Goal: Information Seeking & Learning: Find specific fact

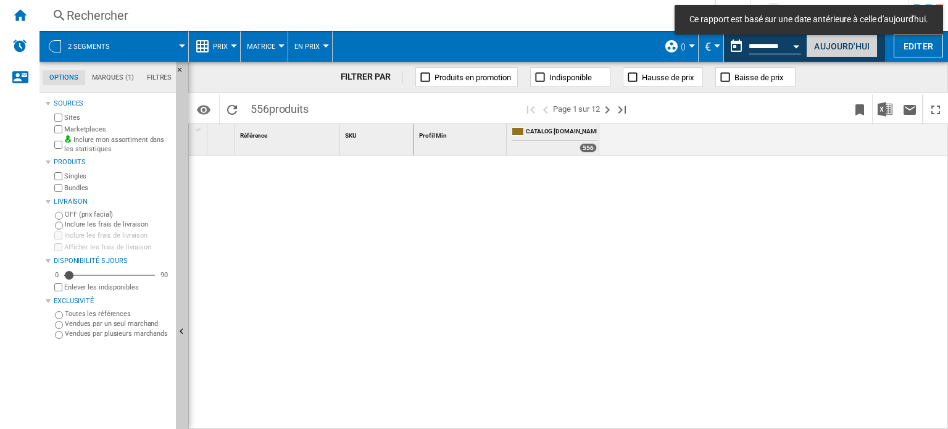
click at [828, 48] on button "Aujourd'hui" at bounding box center [842, 46] width 72 height 23
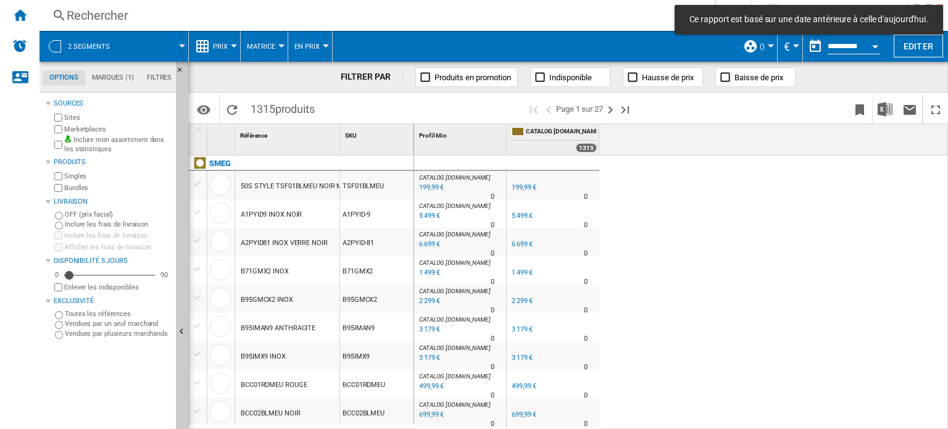
click at [73, 14] on div "Rechercher" at bounding box center [375, 15] width 616 height 17
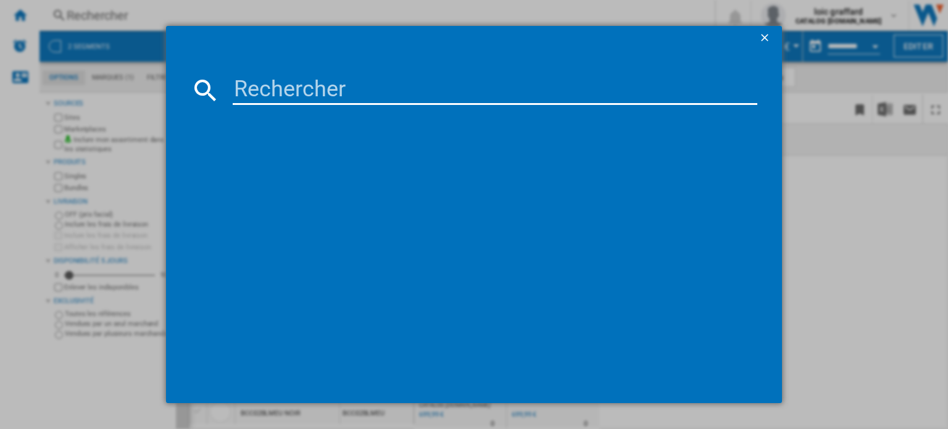
click at [323, 95] on input at bounding box center [495, 90] width 525 height 30
type input "DCF02BLEU"
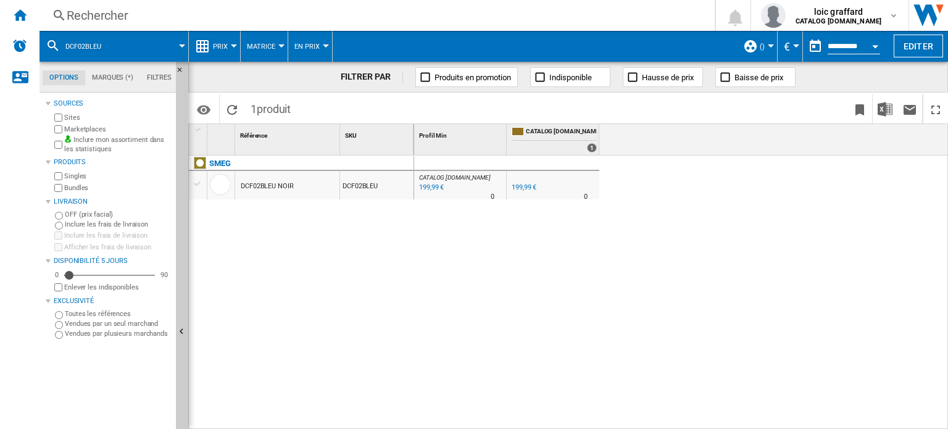
click at [763, 46] on button "()" at bounding box center [765, 46] width 11 height 31
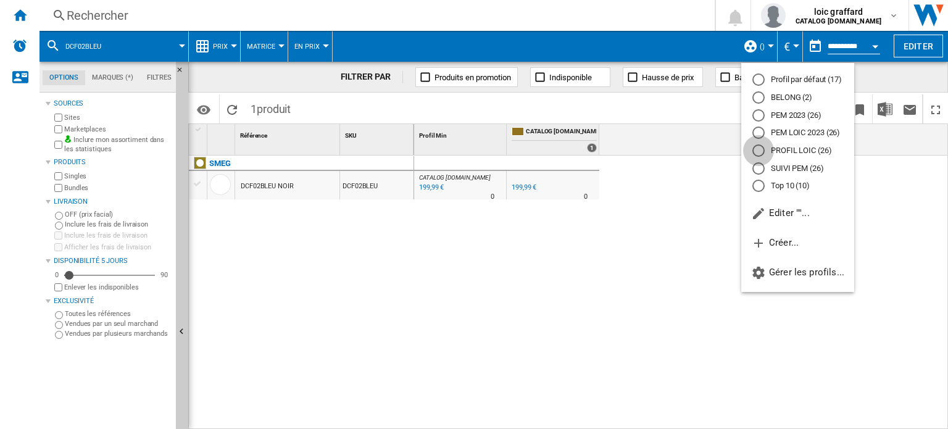
click at [763, 150] on div "PROFIL LOIC (26)" at bounding box center [758, 150] width 12 height 12
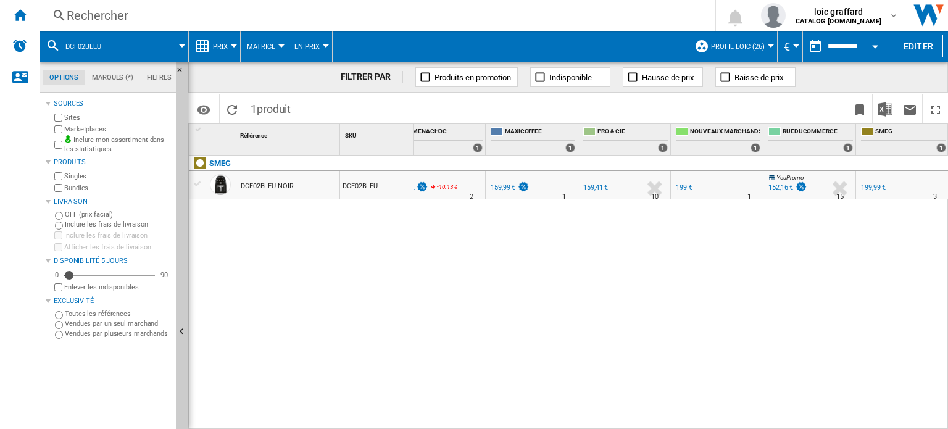
click at [780, 186] on div "152,16 €" at bounding box center [781, 187] width 25 height 8
